Goal: Navigation & Orientation: Find specific page/section

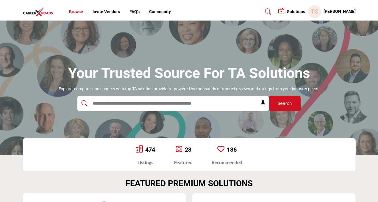
click at [76, 13] on link "Browse" at bounding box center [76, 11] width 14 height 5
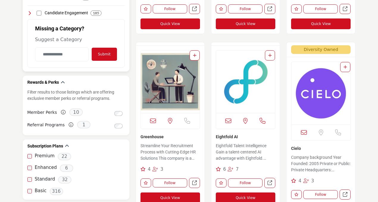
scroll to position [452, 0]
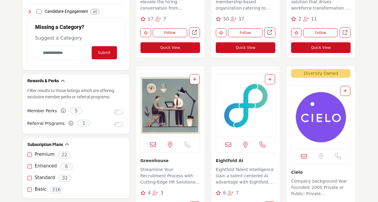
scroll to position [488, 0]
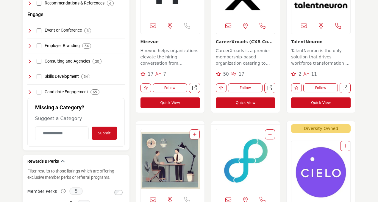
click at [29, 110] on div "Categories Search Clear 29 19 27 17 14 12 9 5 7" at bounding box center [76, 185] width 107 height 948
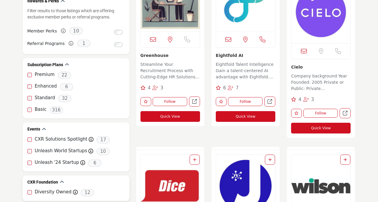
scroll to position [564, 0]
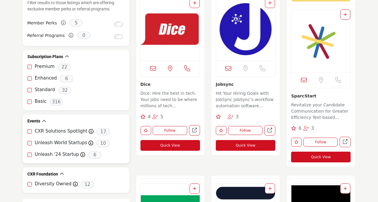
scroll to position [544, 0]
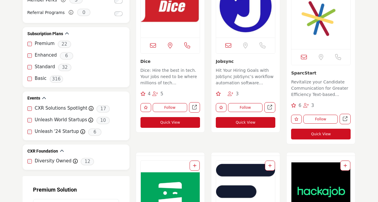
scroll to position [567, 0]
